Goal: Communication & Community: Answer question/provide support

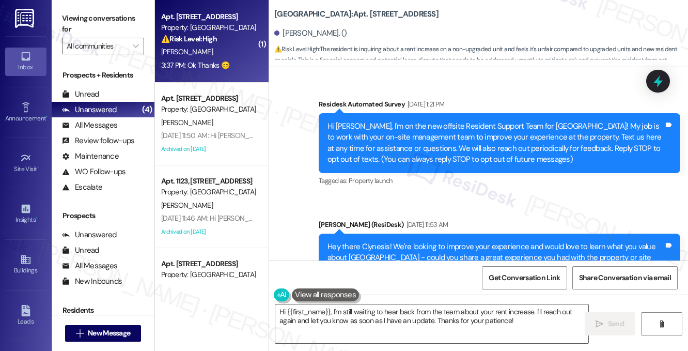
scroll to position [13128, 0]
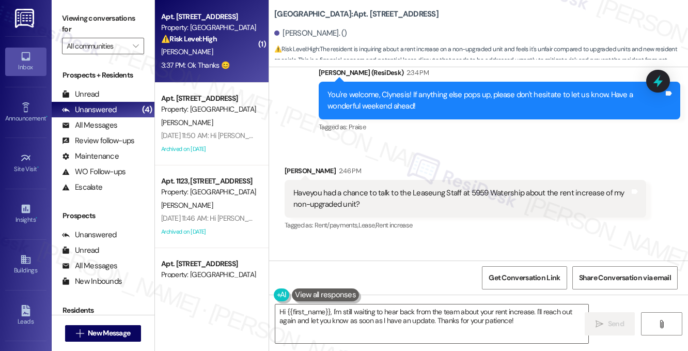
click at [401, 188] on div "Haveyou had a chance to talk to the Leaseung Staff at 5959 Watership about the …" at bounding box center [462, 199] width 336 height 22
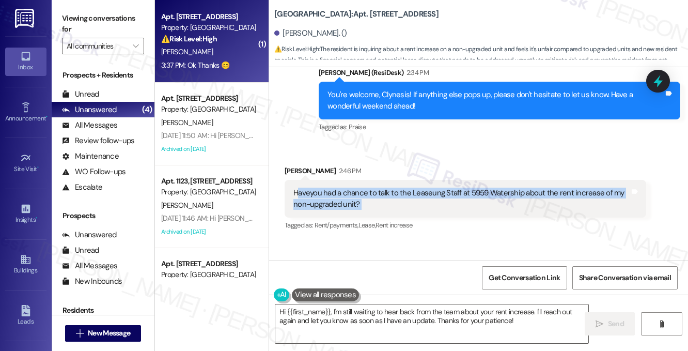
click at [401, 188] on div "Haveyou had a chance to talk to the Leaseung Staff at 5959 Watership about the …" at bounding box center [462, 199] width 336 height 22
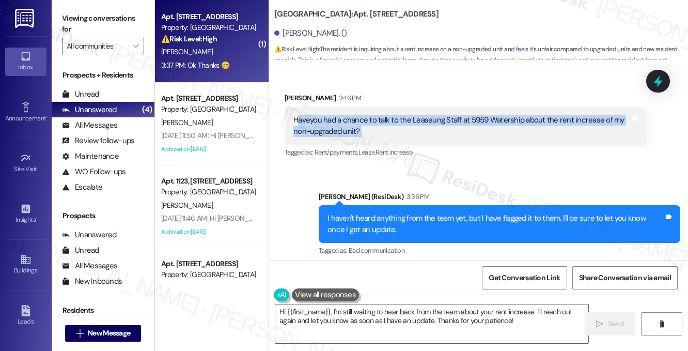
scroll to position [13231, 0]
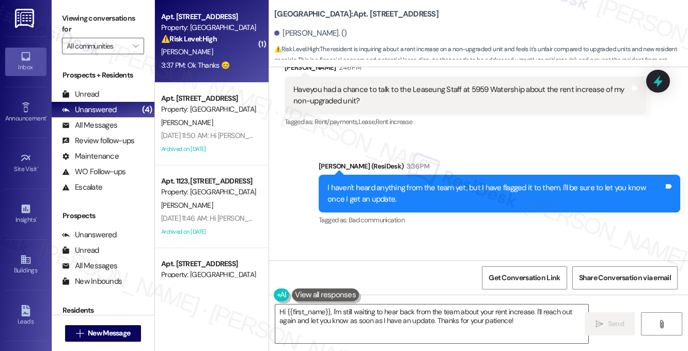
click at [407, 182] on div "I haven't heard anything from the team yet, but I have flagged it to them. I'll…" at bounding box center [496, 193] width 336 height 22
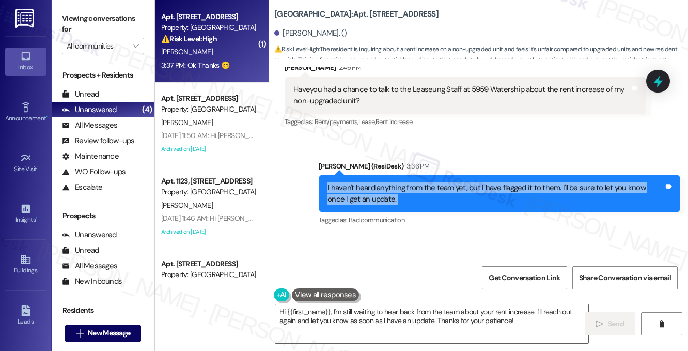
click at [407, 182] on div "I haven't heard anything from the team yet, but I have flagged it to them. I'll…" at bounding box center [496, 193] width 336 height 22
click at [365, 317] on textarea "Hi {{first_name}}, I'm still waiting to hear back from the team about your rent…" at bounding box center [431, 323] width 313 height 39
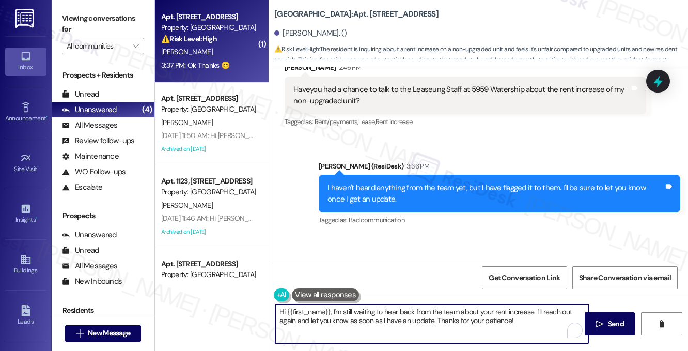
click at [365, 317] on textarea "Hi {{first_name}}, I'm still waiting to hear back from the team about your rent…" at bounding box center [431, 323] width 313 height 39
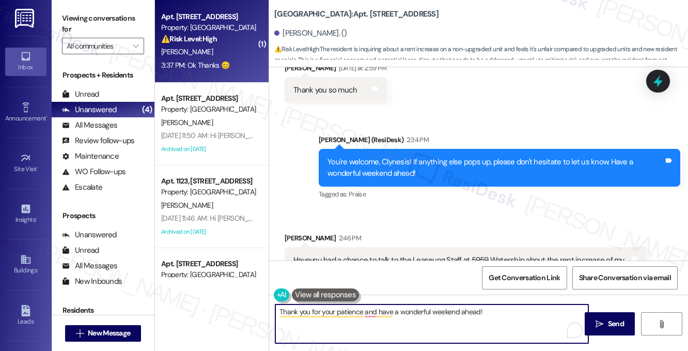
scroll to position [13128, 0]
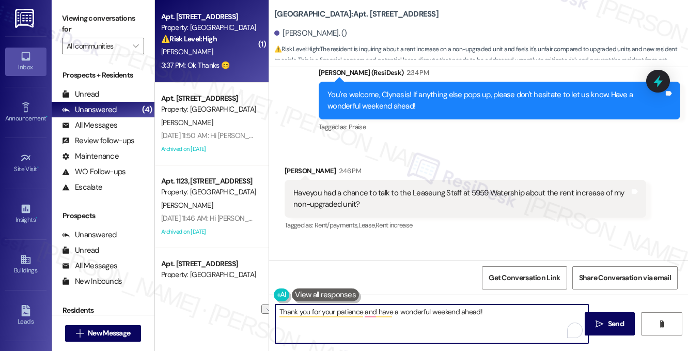
drag, startPoint x: 491, startPoint y: 311, endPoint x: 397, endPoint y: 307, distance: 94.1
click at [399, 308] on textarea "Thank you for your patience and have a wonderful weekend ahead!" at bounding box center [431, 323] width 313 height 39
click at [487, 319] on textarea "Thank you for your patience, and have a lovely evening! 😊" at bounding box center [431, 323] width 313 height 39
type textarea "Thank you for your patience, and have a lovely evening! 😊"
click at [610, 323] on span "Send" at bounding box center [616, 323] width 16 height 11
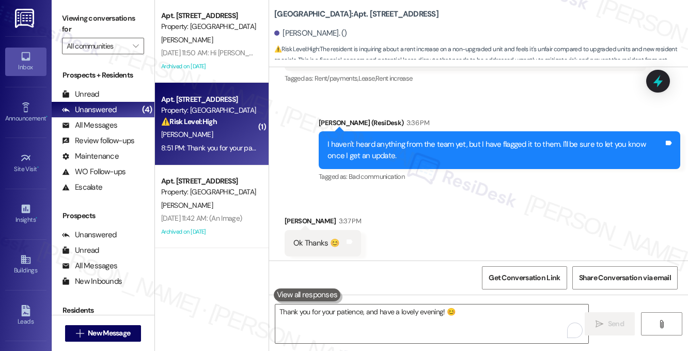
scroll to position [13304, 0]
